Goal: Information Seeking & Learning: Understand process/instructions

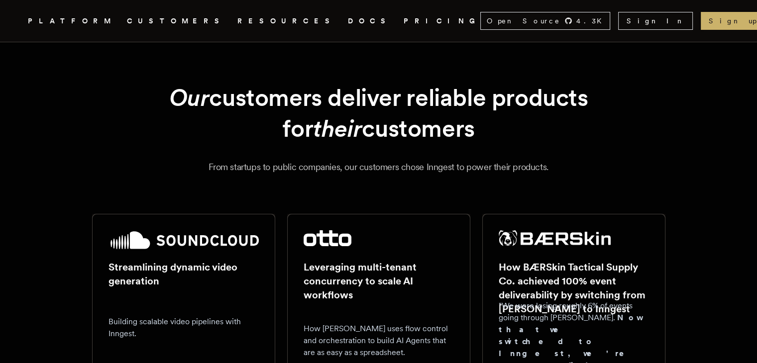
click at [19, 27] on link "Inngest .cls-1 { fill: #FAFAF9; }" at bounding box center [16, 21] width 6 height 18
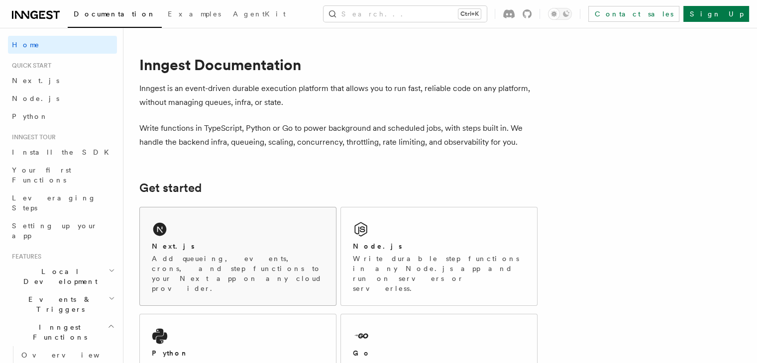
click at [262, 245] on div "Next.js" at bounding box center [238, 246] width 172 height 10
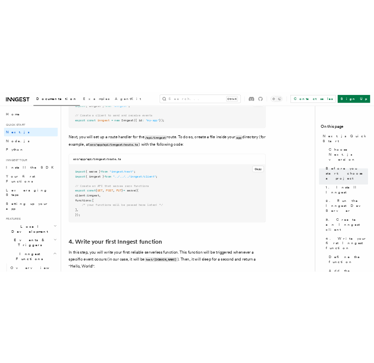
scroll to position [1359, 0]
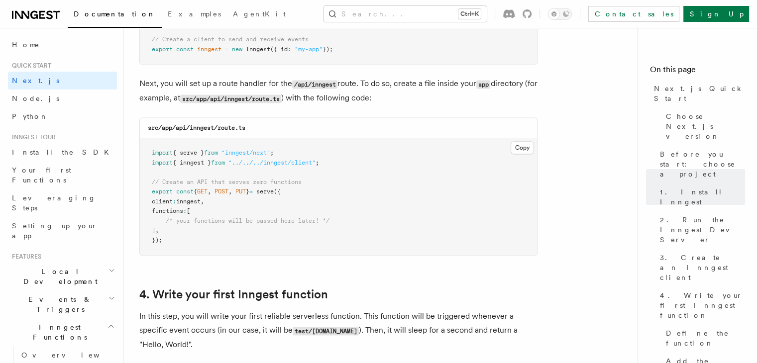
click at [535, 293] on h2 "4. Write your first Inngest function" at bounding box center [338, 295] width 398 height 14
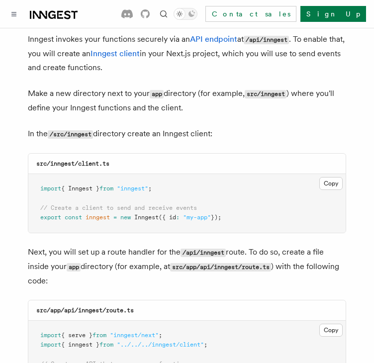
scroll to position [1214, 0]
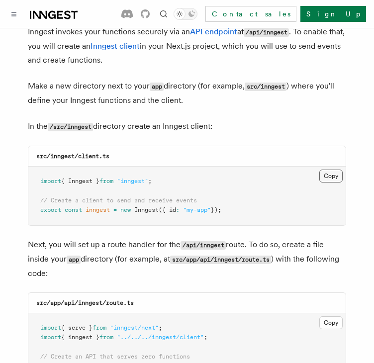
click at [328, 170] on button "Copy Copied" at bounding box center [330, 176] width 23 height 13
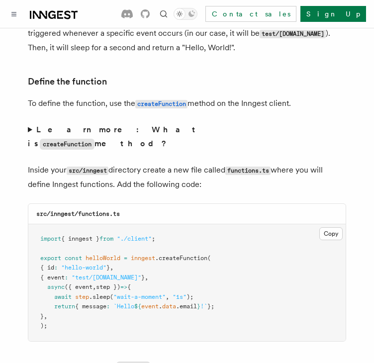
scroll to position [1700, 0]
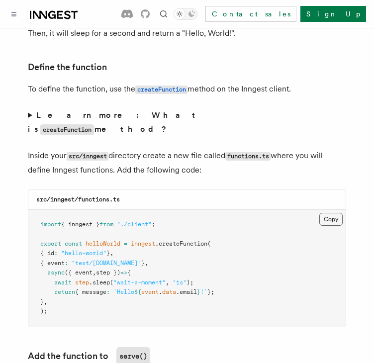
click at [337, 213] on button "Copy Copied" at bounding box center [330, 219] width 23 height 13
